Goal: Information Seeking & Learning: Learn about a topic

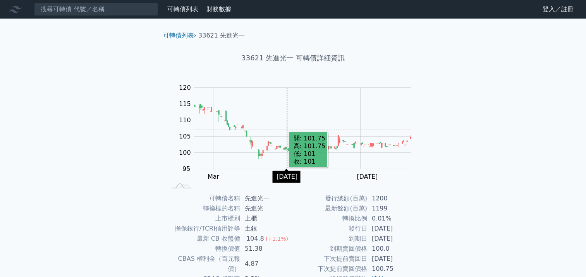
scroll to position [81, 0]
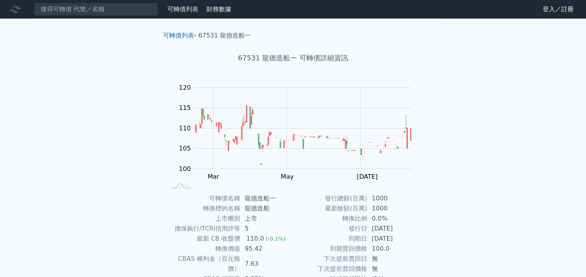
scroll to position [77, 0]
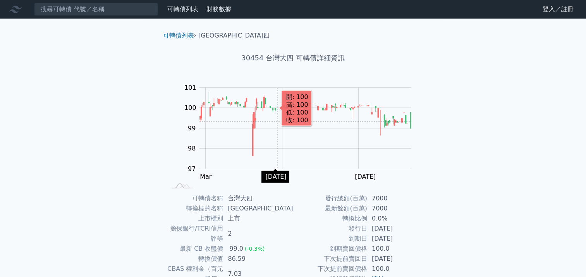
scroll to position [77, 0]
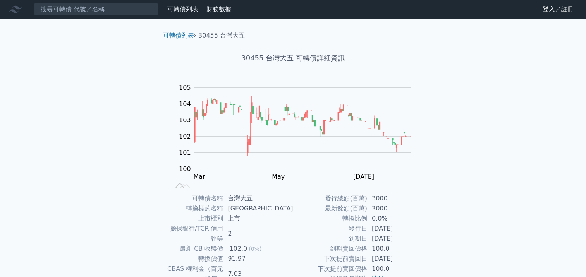
scroll to position [77, 0]
